Goal: Information Seeking & Learning: Learn about a topic

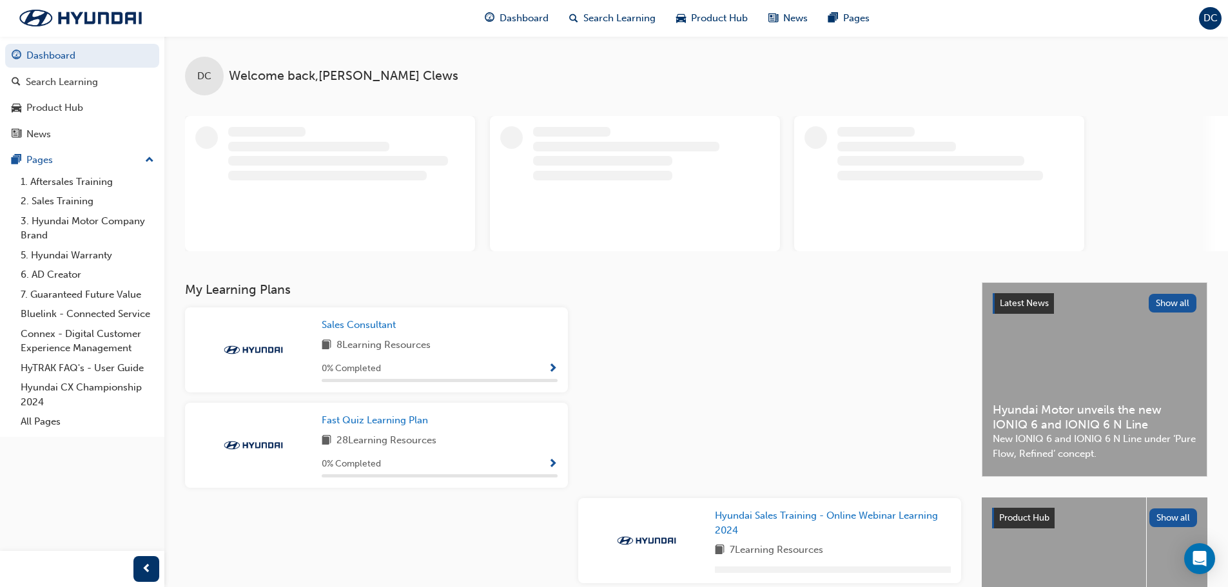
click at [553, 366] on span "Show Progress" at bounding box center [553, 370] width 10 height 12
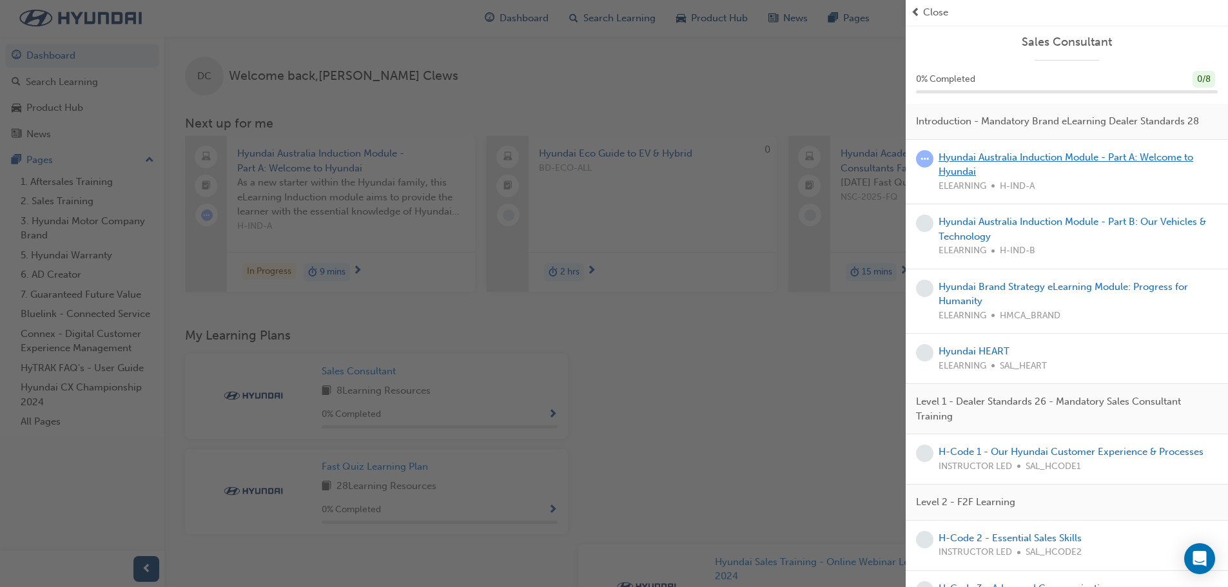
click at [959, 173] on link "Hyundai Australia Induction Module - Part A: Welcome to Hyundai" at bounding box center [1066, 165] width 255 height 26
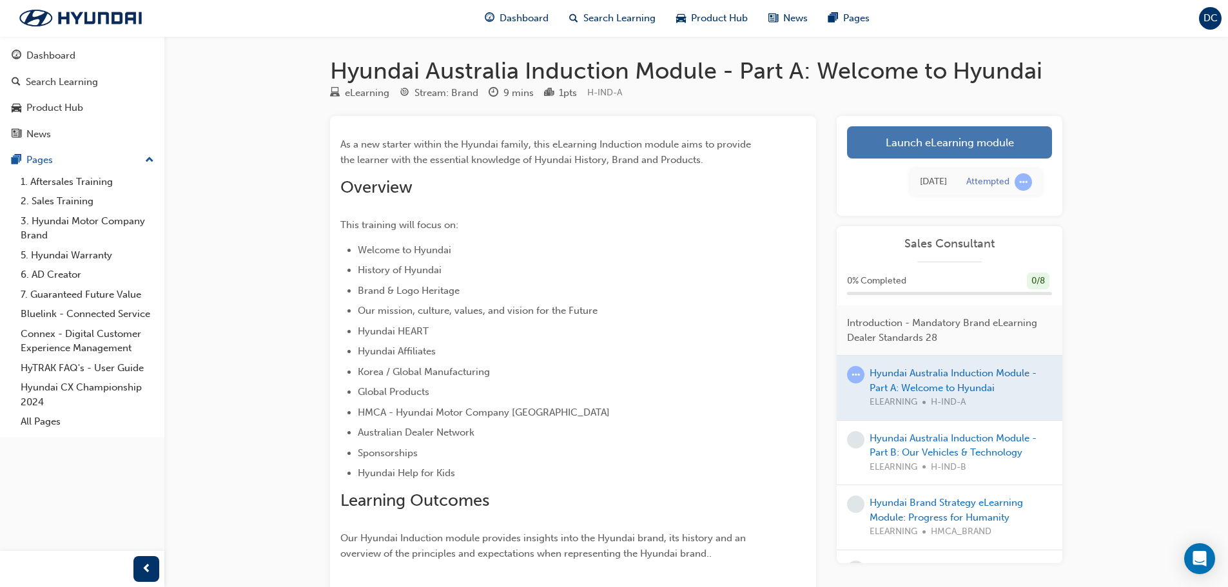
click at [898, 153] on link "Launch eLearning module" at bounding box center [949, 142] width 205 height 32
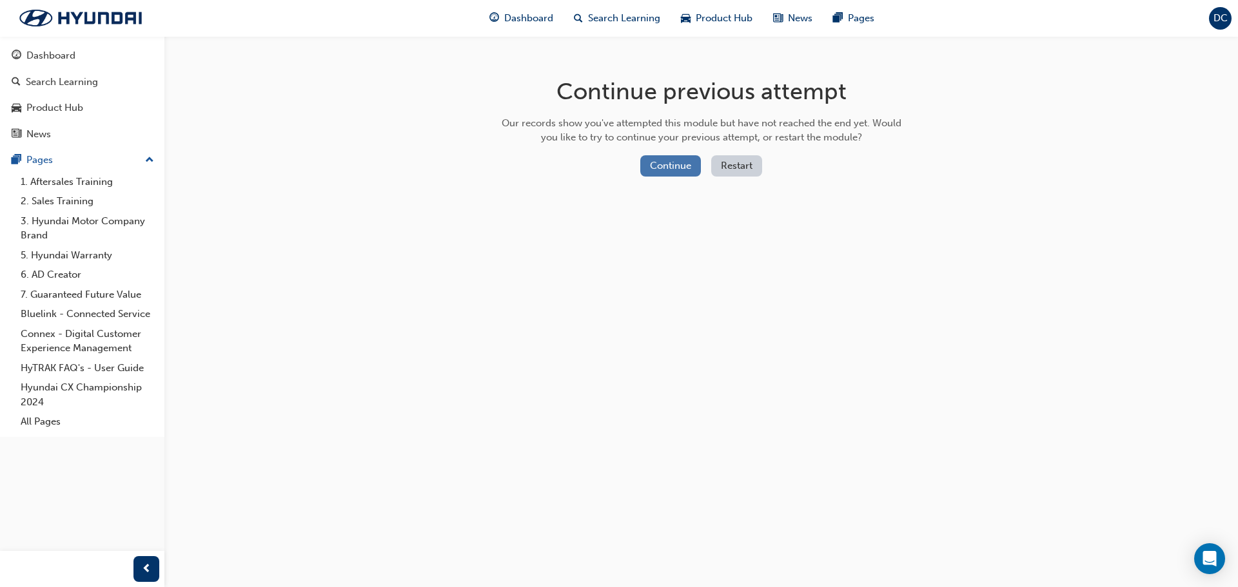
click at [675, 166] on button "Continue" at bounding box center [670, 165] width 61 height 21
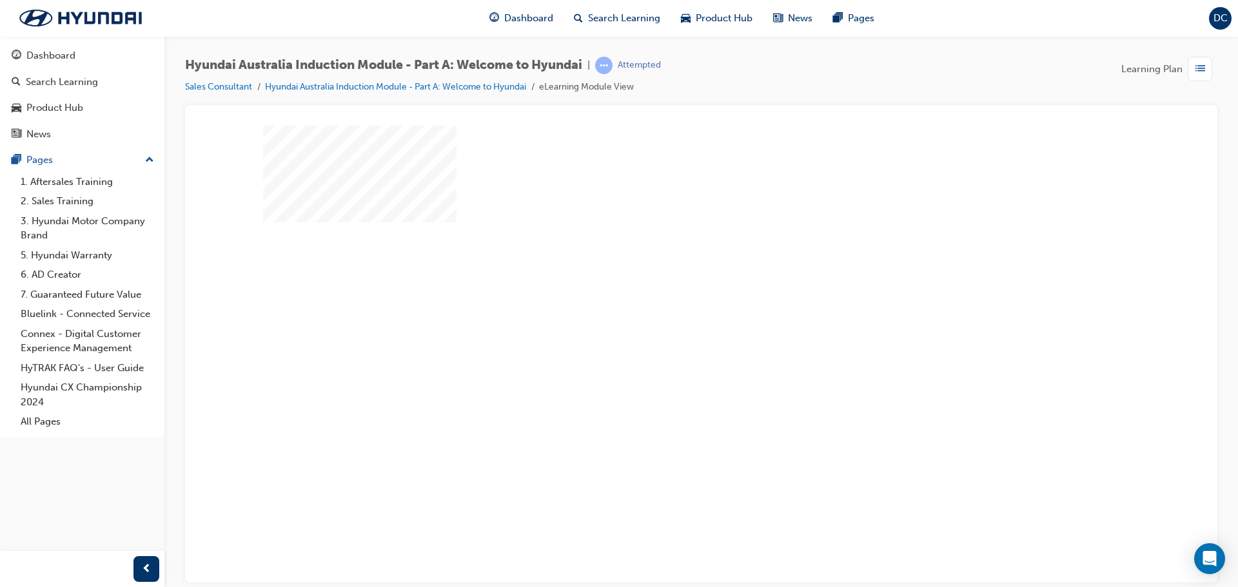
click at [664, 317] on div "play" at bounding box center [664, 317] width 0 height 0
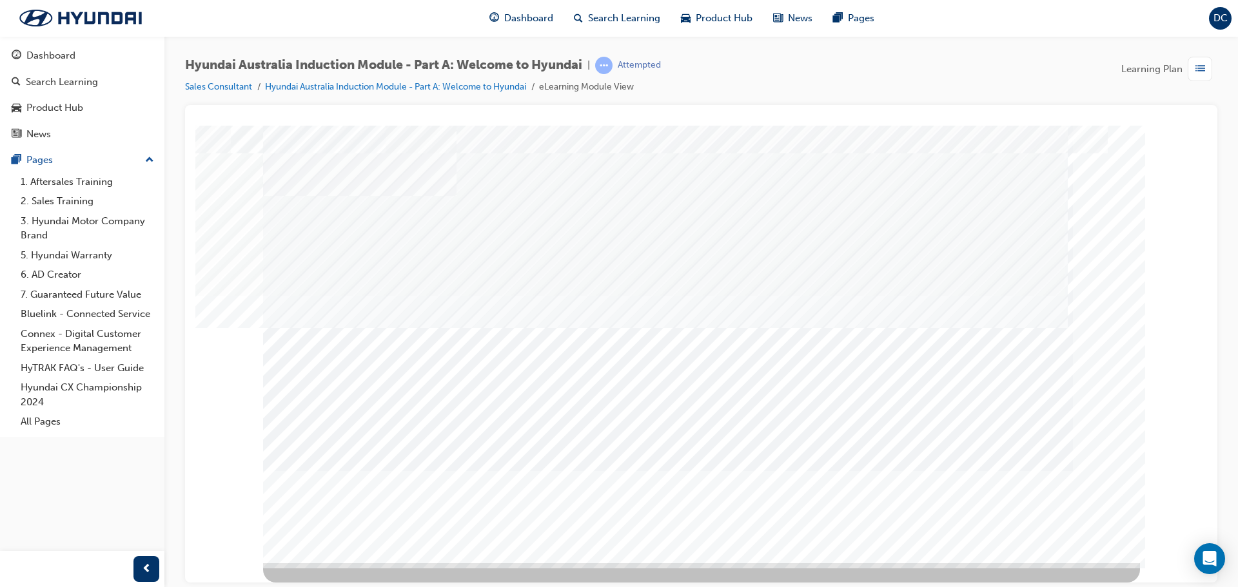
scroll to position [0, 0]
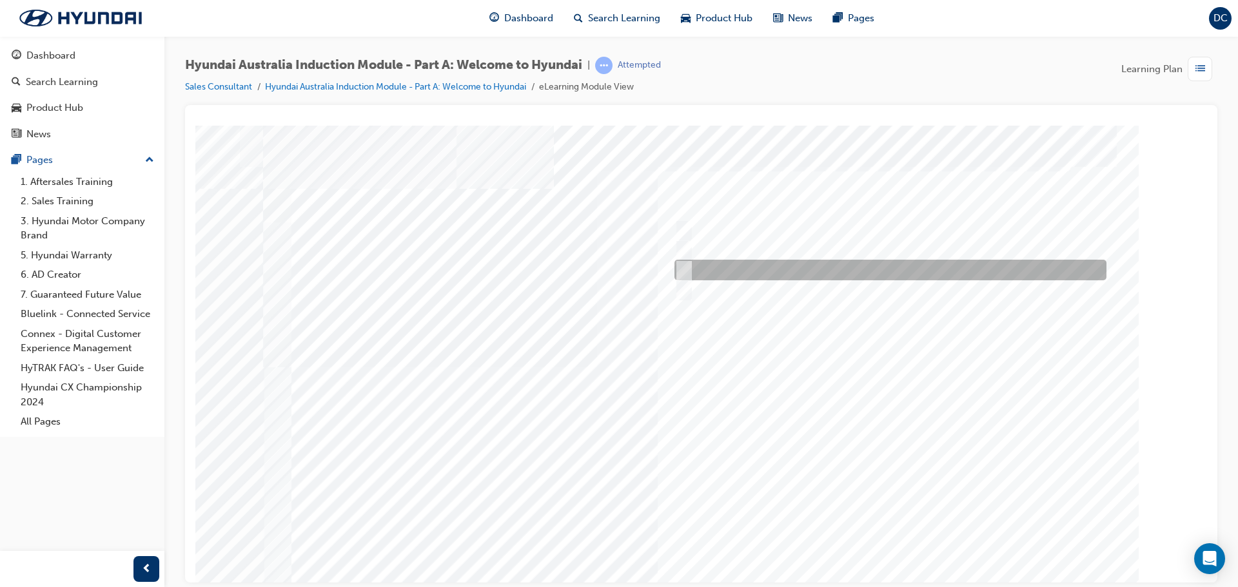
click at [683, 271] on input "1967" at bounding box center [681, 270] width 14 height 14
radio input "true"
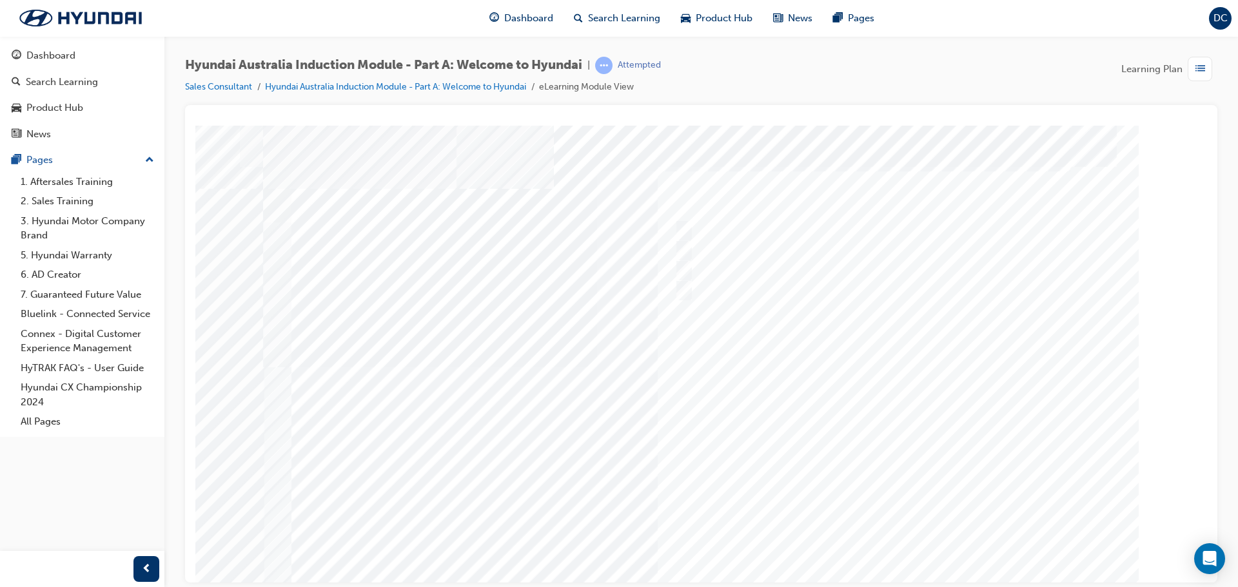
click at [888, 532] on div at bounding box center [701, 357] width 877 height 464
drag, startPoint x: 926, startPoint y: 262, endPoint x: 914, endPoint y: 213, distance: 50.5
click at [914, 213] on div "Quiz_Q_2" at bounding box center [701, 357] width 877 height 464
